Goal: Transaction & Acquisition: Purchase product/service

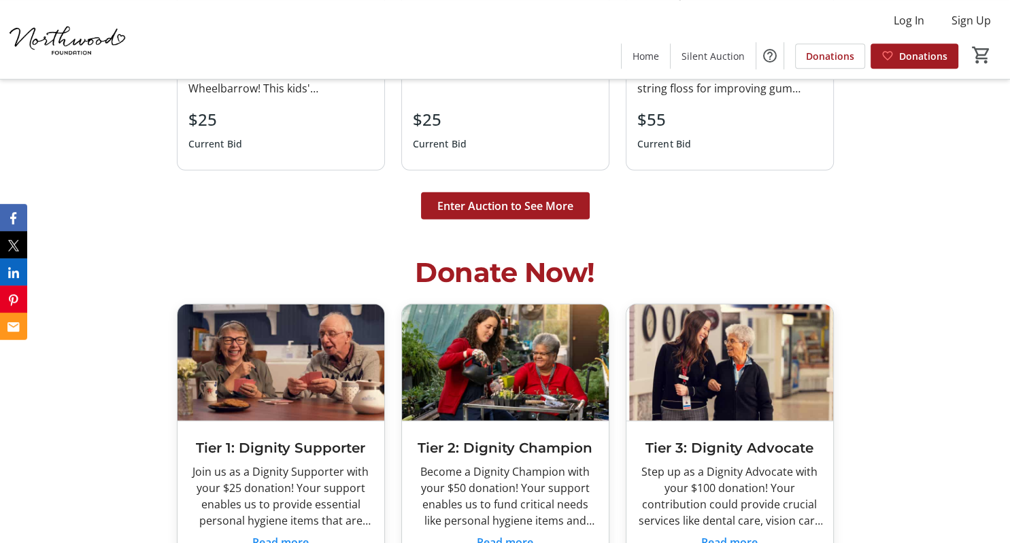
scroll to position [3269, 0]
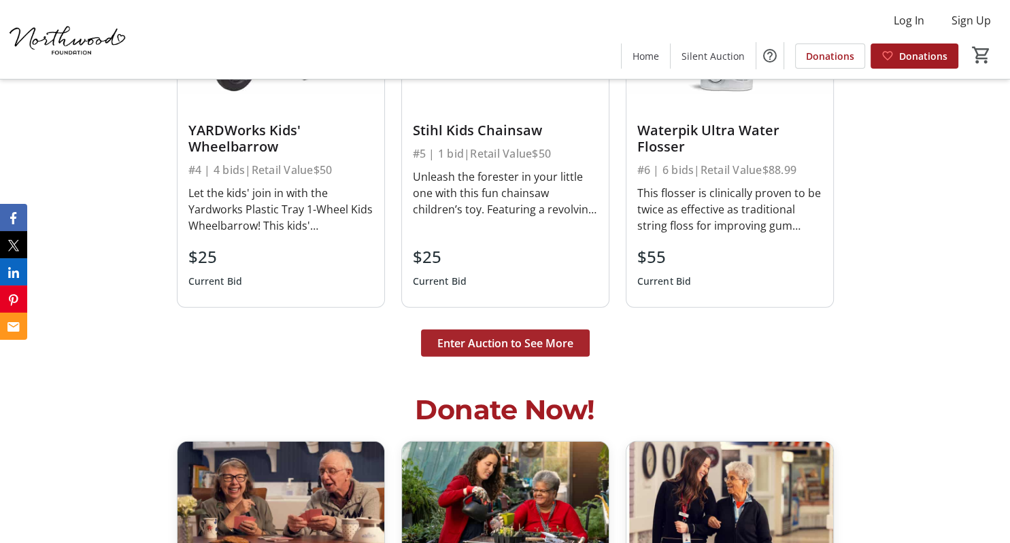
click at [497, 351] on span "Enter Auction to See More" at bounding box center [505, 343] width 136 height 16
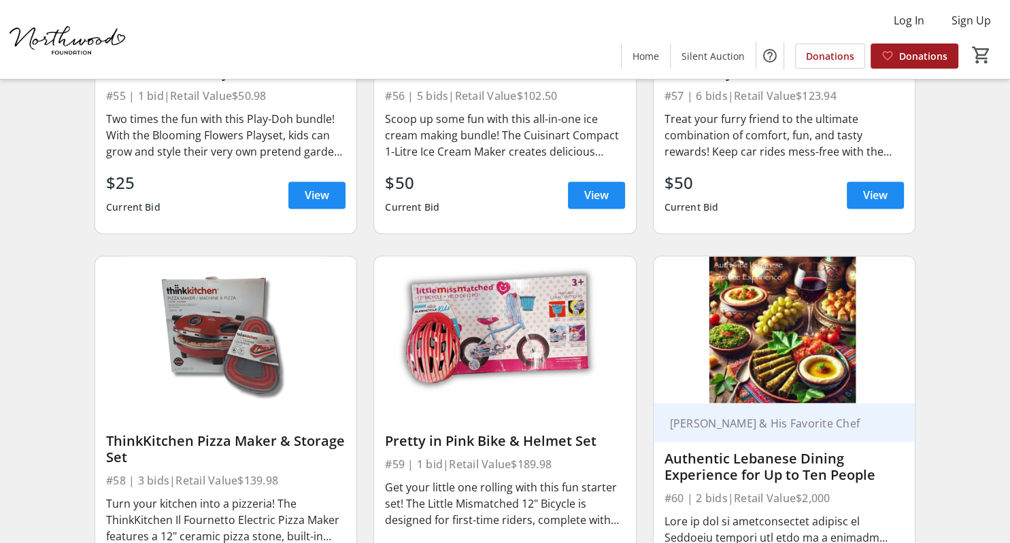
scroll to position [7250, 0]
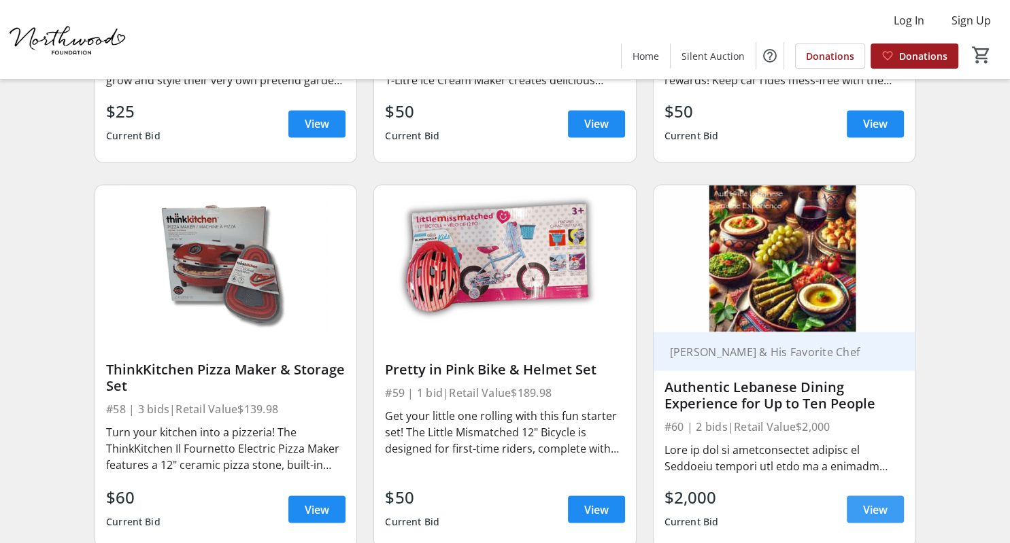
click at [873, 501] on span "View" at bounding box center [875, 509] width 24 height 16
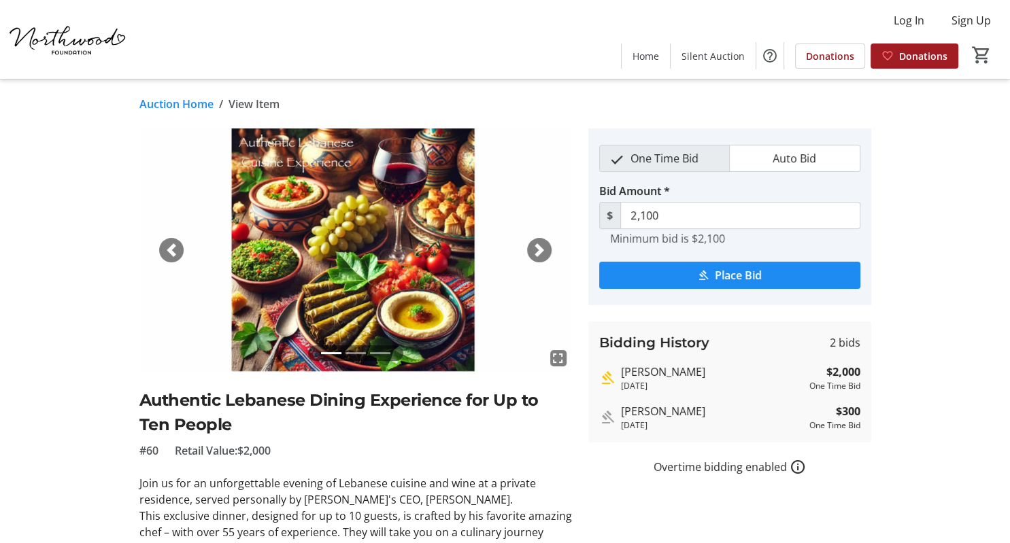
click at [534, 247] on span "button" at bounding box center [539, 250] width 14 height 14
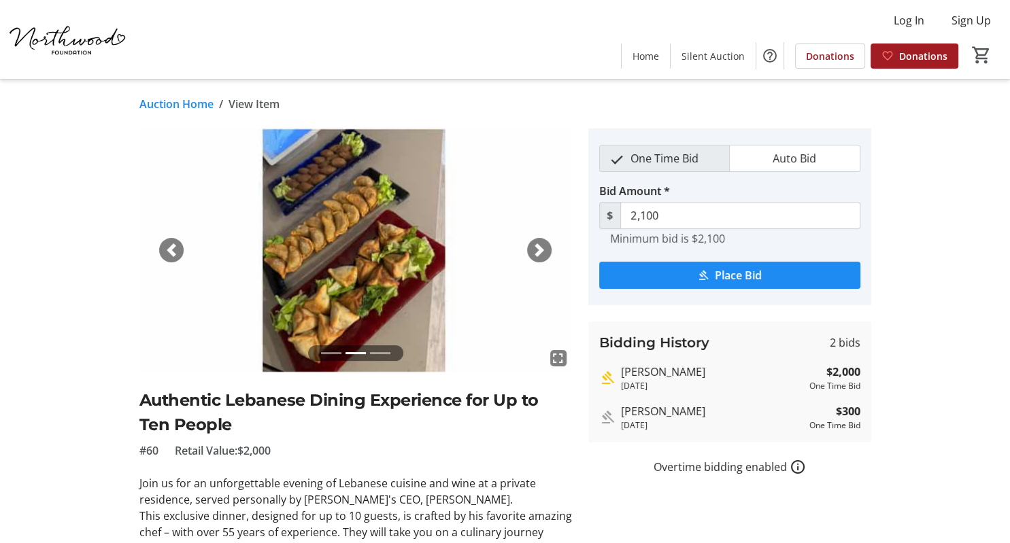
click at [534, 247] on span "button" at bounding box center [539, 250] width 14 height 14
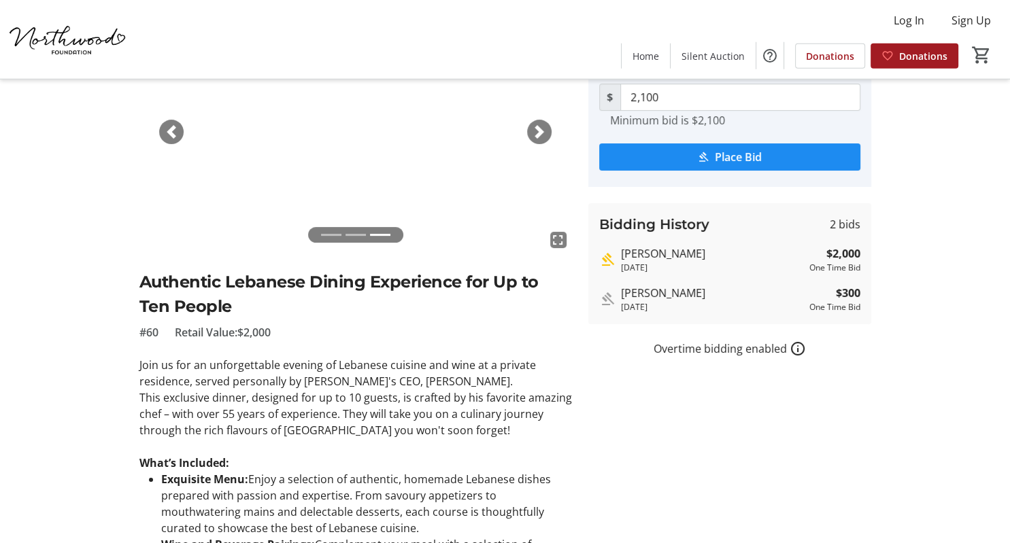
scroll to position [117, 0]
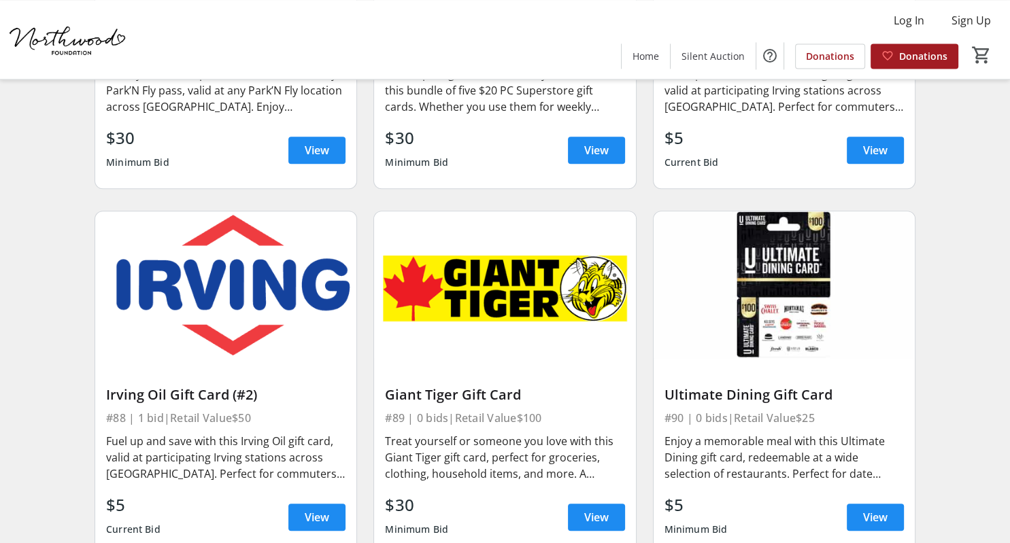
scroll to position [11049, 0]
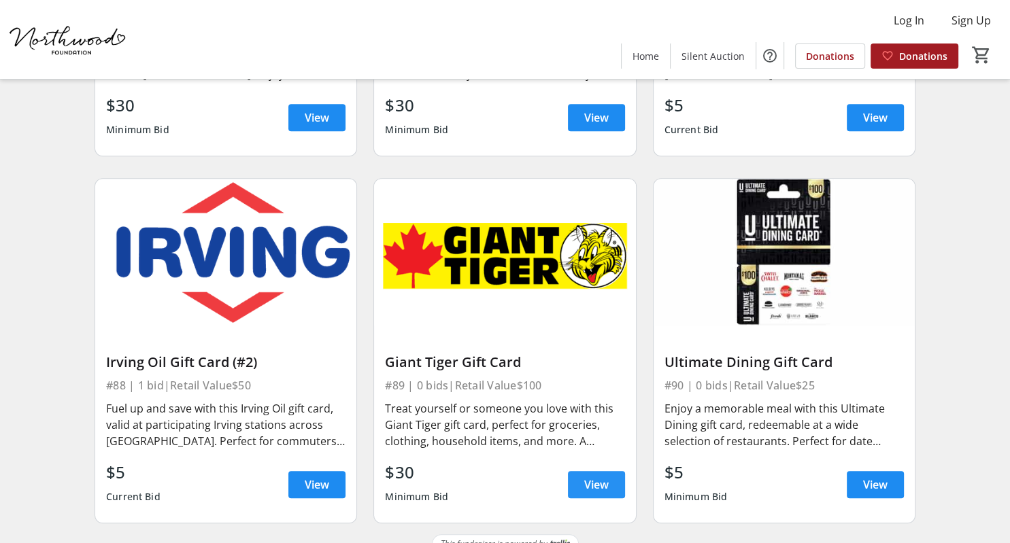
click at [590, 477] on span "View" at bounding box center [596, 485] width 24 height 16
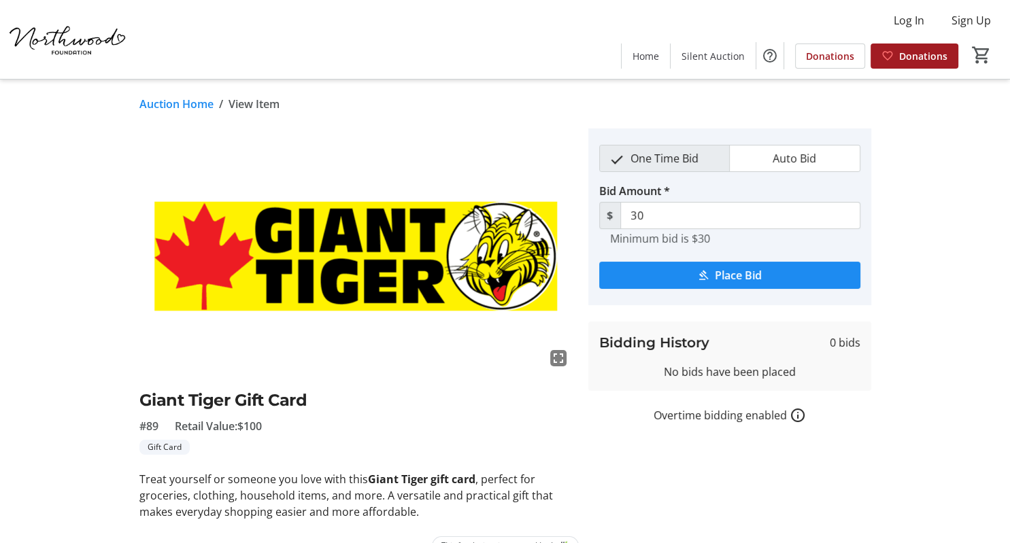
scroll to position [27, 0]
